Goal: Find specific page/section: Find specific page/section

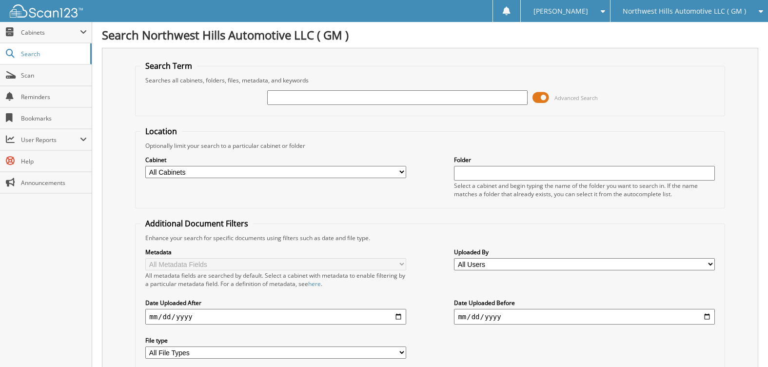
click at [301, 98] on input "text" at bounding box center [397, 97] width 261 height 15
type input "383735"
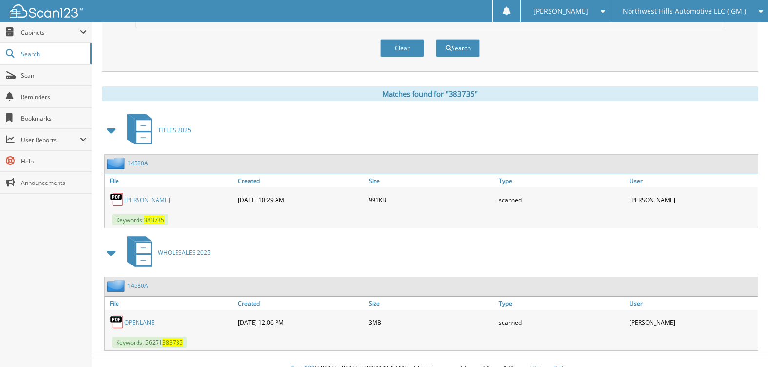
scroll to position [355, 0]
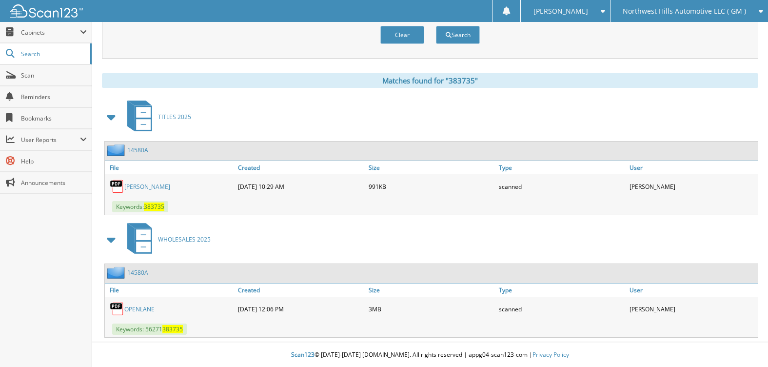
click at [139, 273] on link "14580A" at bounding box center [137, 272] width 21 height 8
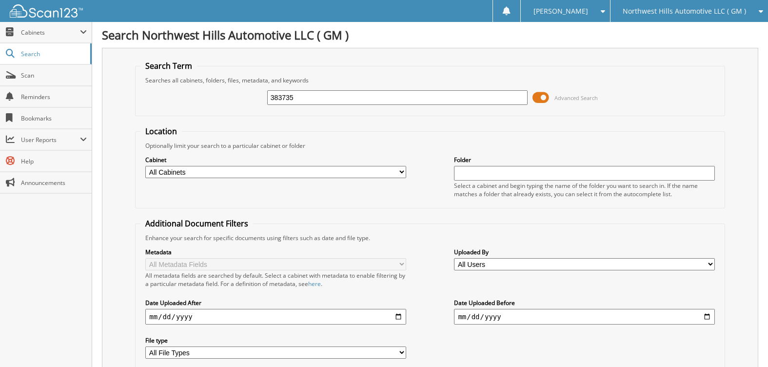
scroll to position [355, 0]
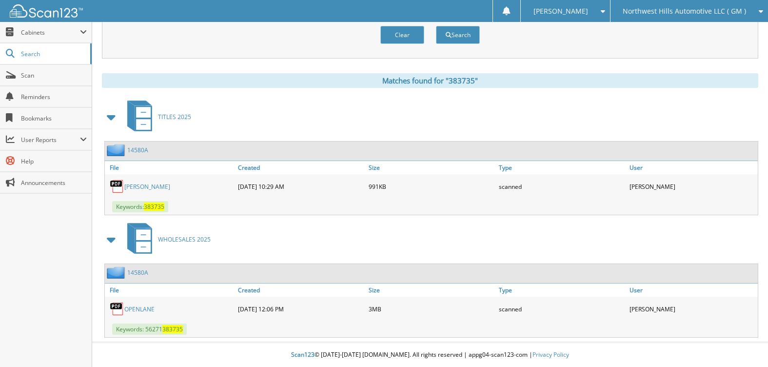
click at [135, 148] on link "14580A" at bounding box center [137, 150] width 21 height 8
